Goal: Check status: Check status

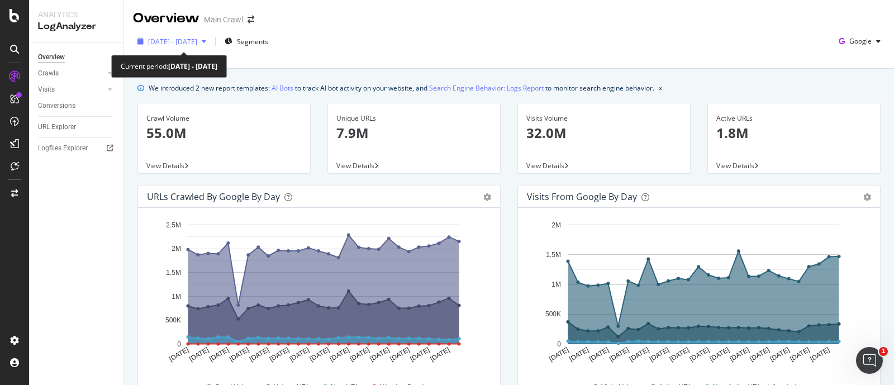
click at [197, 46] on div "[DATE] - [DATE]" at bounding box center [172, 41] width 49 height 9
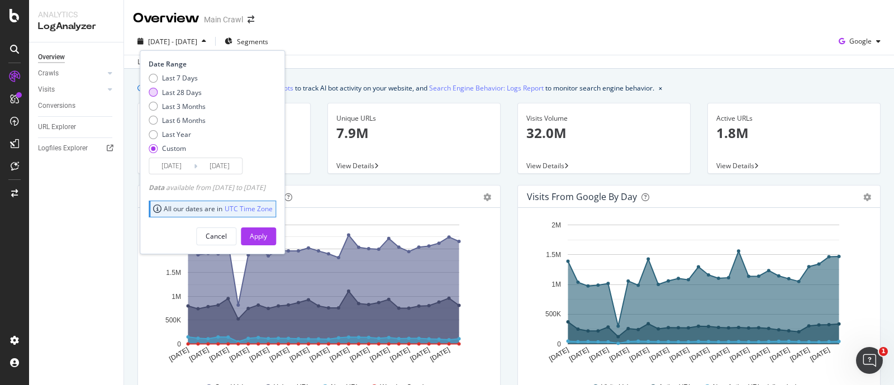
click at [177, 89] on div "Last 28 Days" at bounding box center [182, 92] width 40 height 9
type input "[DATE]"
click at [267, 241] on div "Apply" at bounding box center [258, 236] width 17 height 17
